Goal: Transaction & Acquisition: Purchase product/service

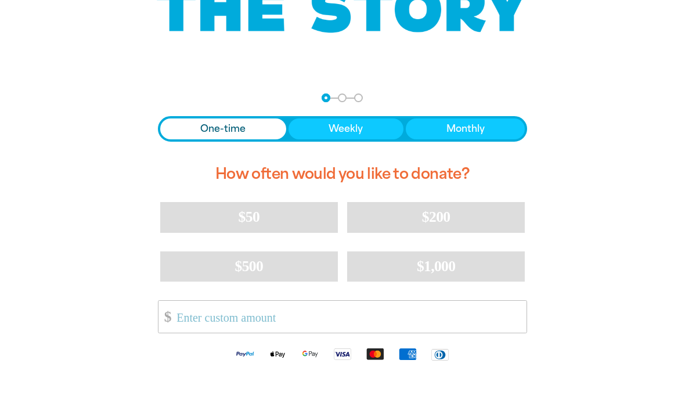
click at [489, 311] on input "Other Amount" at bounding box center [347, 317] width 358 height 32
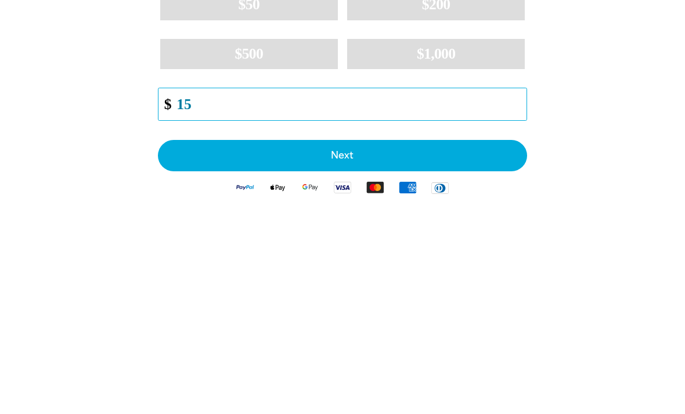
type input "15"
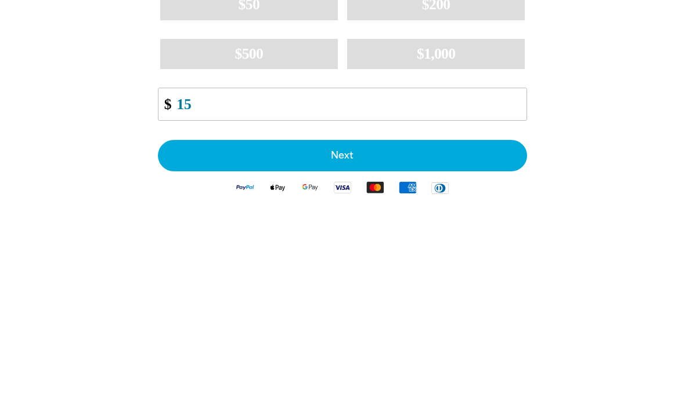
click at [464, 364] on span "Next" at bounding box center [343, 368] width 344 height 9
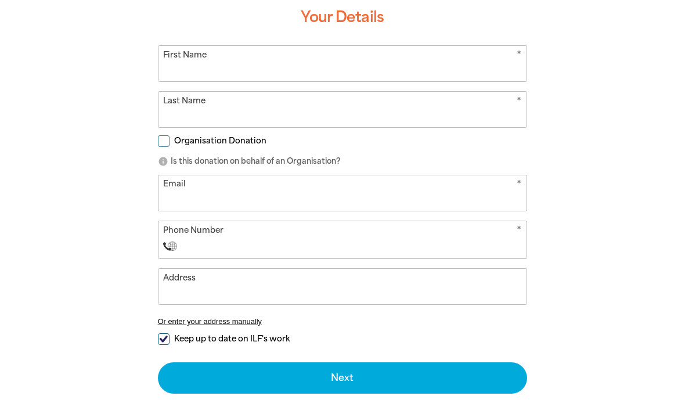
scroll to position [325, 0]
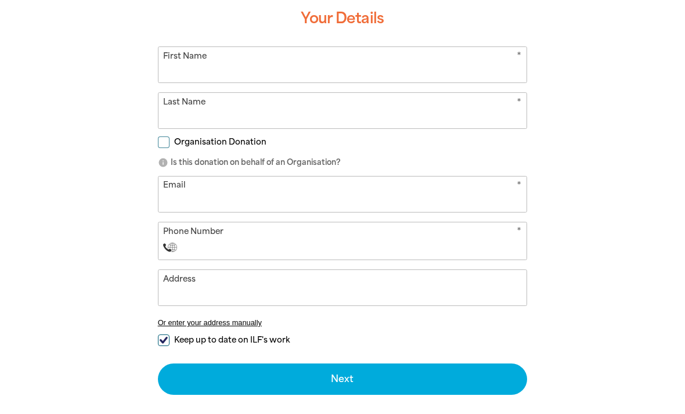
click at [496, 48] on input "First Name" at bounding box center [342, 64] width 368 height 35
type input "[PERSON_NAME]"
click at [476, 192] on input "Email" at bounding box center [342, 193] width 368 height 35
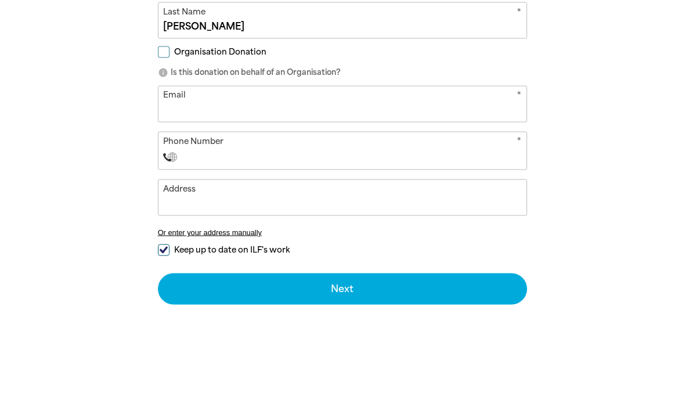
type input "[EMAIL_ADDRESS][DOMAIN_NAME]"
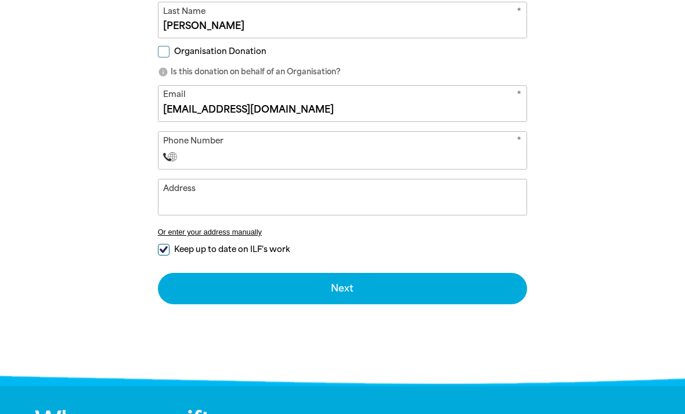
click at [486, 150] on input "Phone Number" at bounding box center [353, 157] width 335 height 14
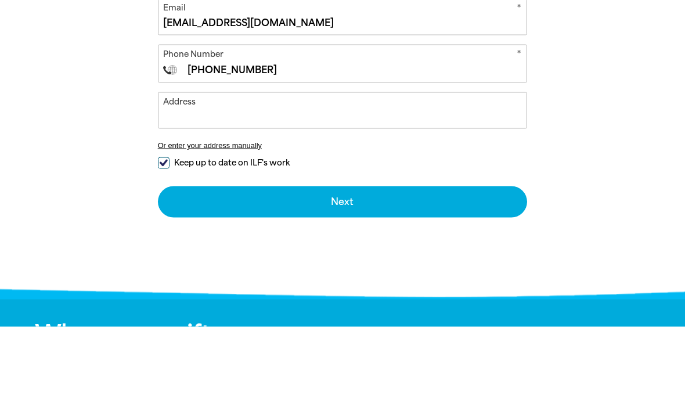
type input "[PHONE_NUMBER]"
click at [485, 180] on input "Address" at bounding box center [342, 197] width 368 height 35
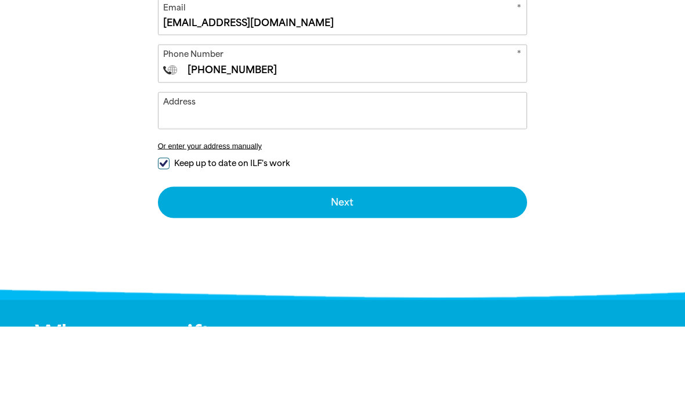
select select "ZZ"
type input "[STREET_ADDRESS][PERSON_NAME]"
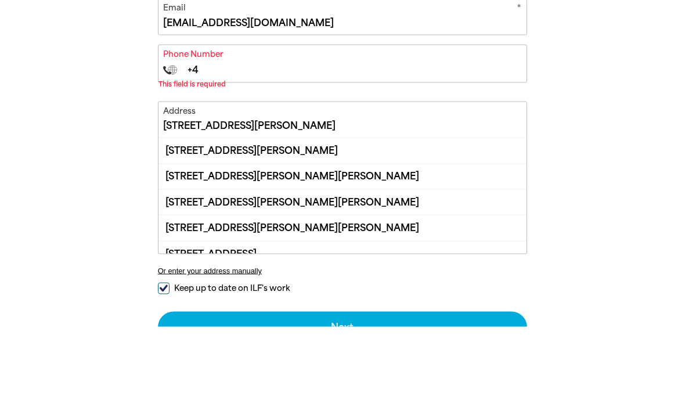
type input "+43"
select select "AT"
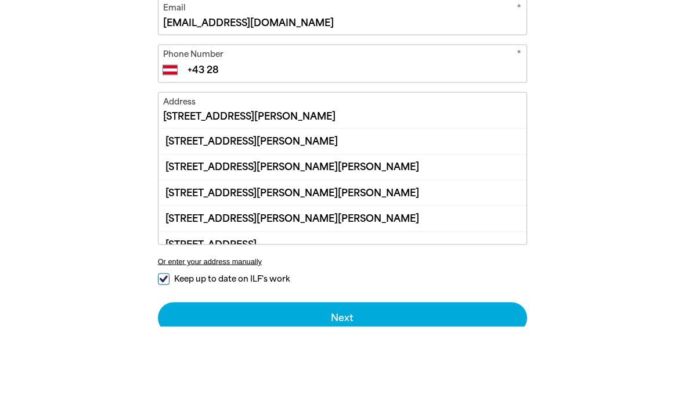
type input "+43 2"
select select "ZZ"
type input "[PHONE_NUMBER]"
select select "AU"
type input "[PHONE_NUMBER]"
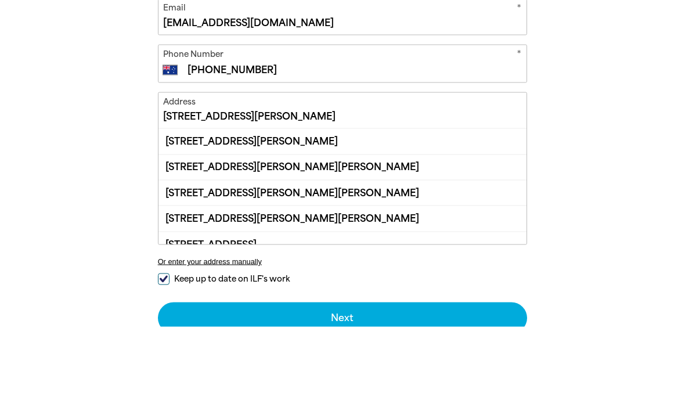
click at [342, 389] on button "Next chevron_right" at bounding box center [343, 404] width 370 height 31
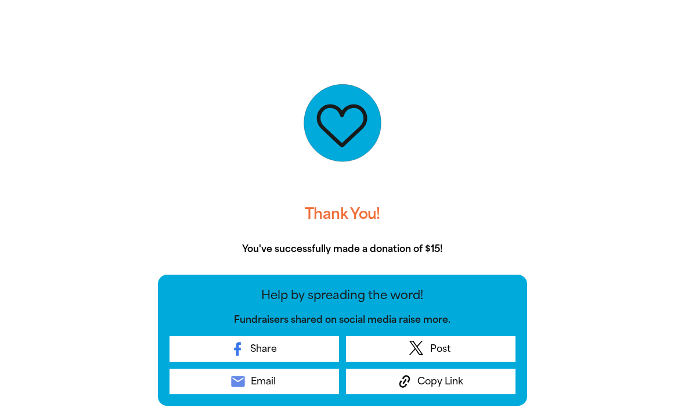
scroll to position [216, 0]
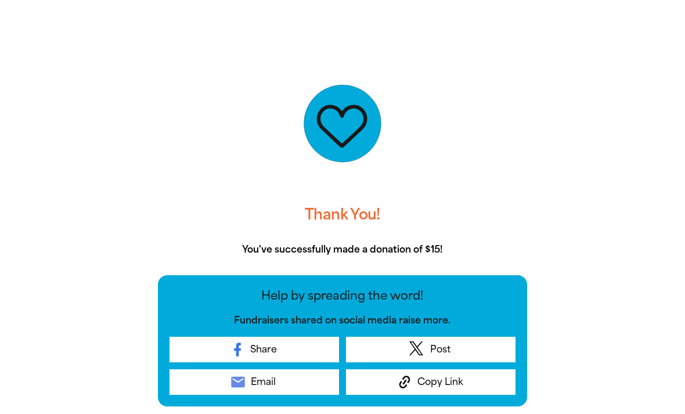
click at [294, 390] on link "email Email" at bounding box center [253, 382] width 169 height 26
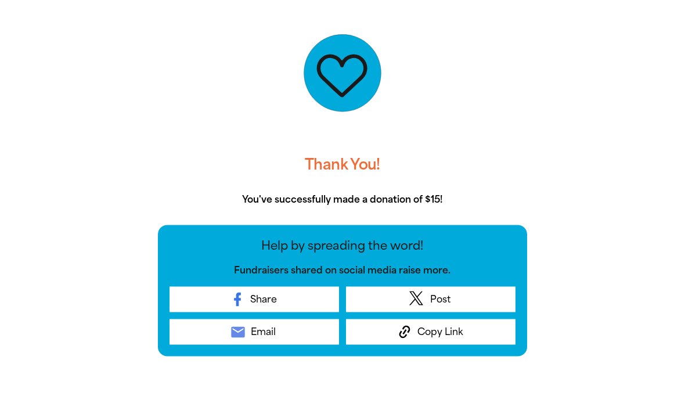
scroll to position [265, 0]
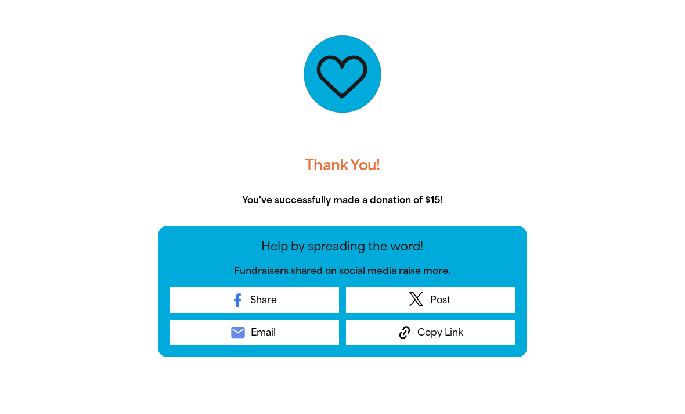
click at [484, 338] on button "Copy Link" at bounding box center [430, 333] width 169 height 26
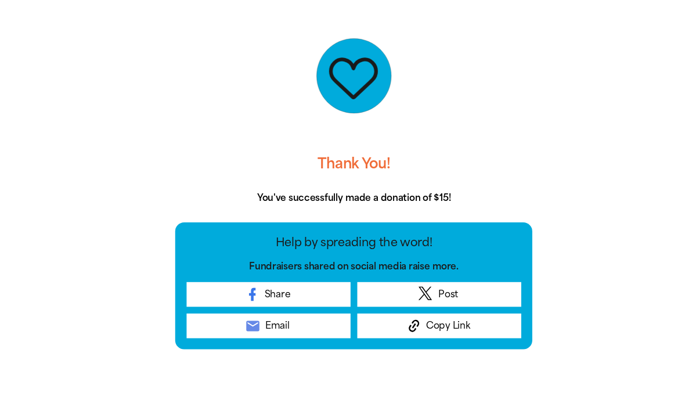
scroll to position [268, 0]
